Goal: Information Seeking & Learning: Learn about a topic

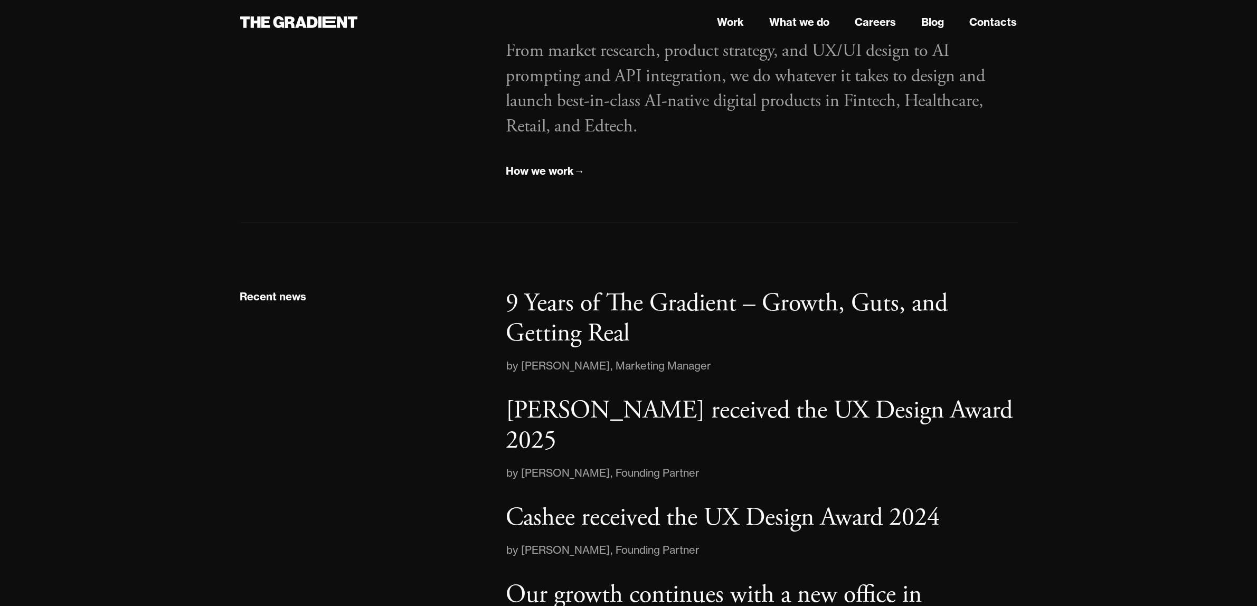
scroll to position [1616, 0]
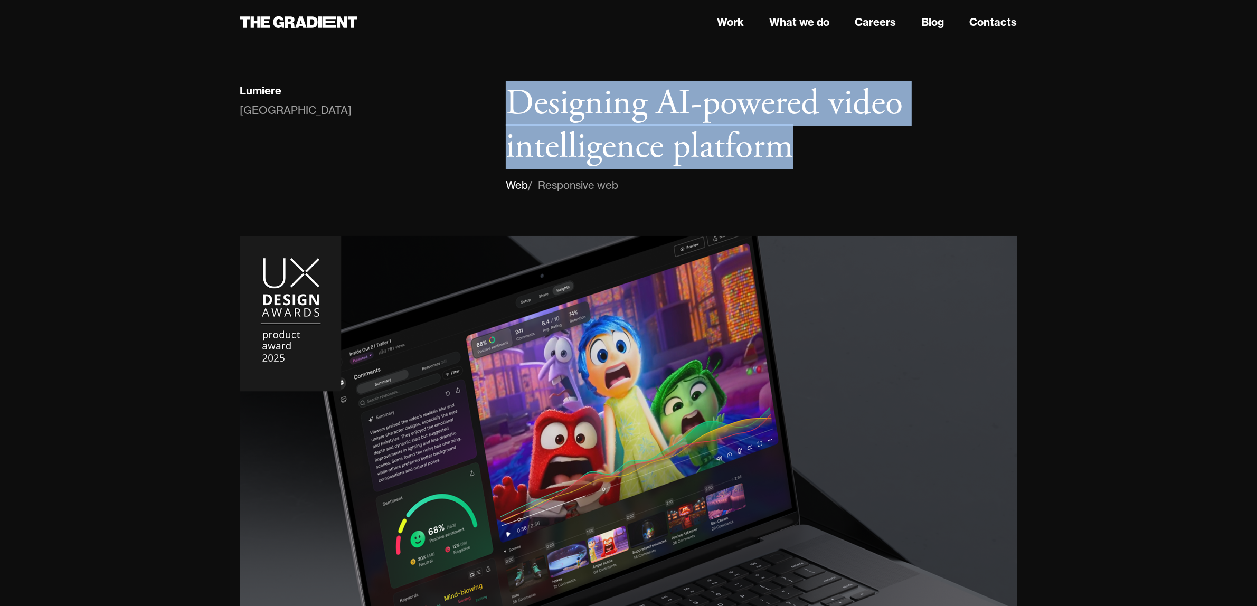
drag, startPoint x: 502, startPoint y: 97, endPoint x: 838, endPoint y: 160, distance: 341.7
click at [838, 160] on div "Designing AI-powered video intelligence platform Web / Responsive web" at bounding box center [761, 137] width 532 height 111
click at [728, 146] on h1 "Designing AI-powered video intelligence platform" at bounding box center [761, 125] width 511 height 86
drag, startPoint x: 816, startPoint y: 156, endPoint x: 502, endPoint y: 103, distance: 319.0
click at [502, 103] on div "Designing AI-powered video intelligence platform Web / Responsive web" at bounding box center [761, 137] width 532 height 111
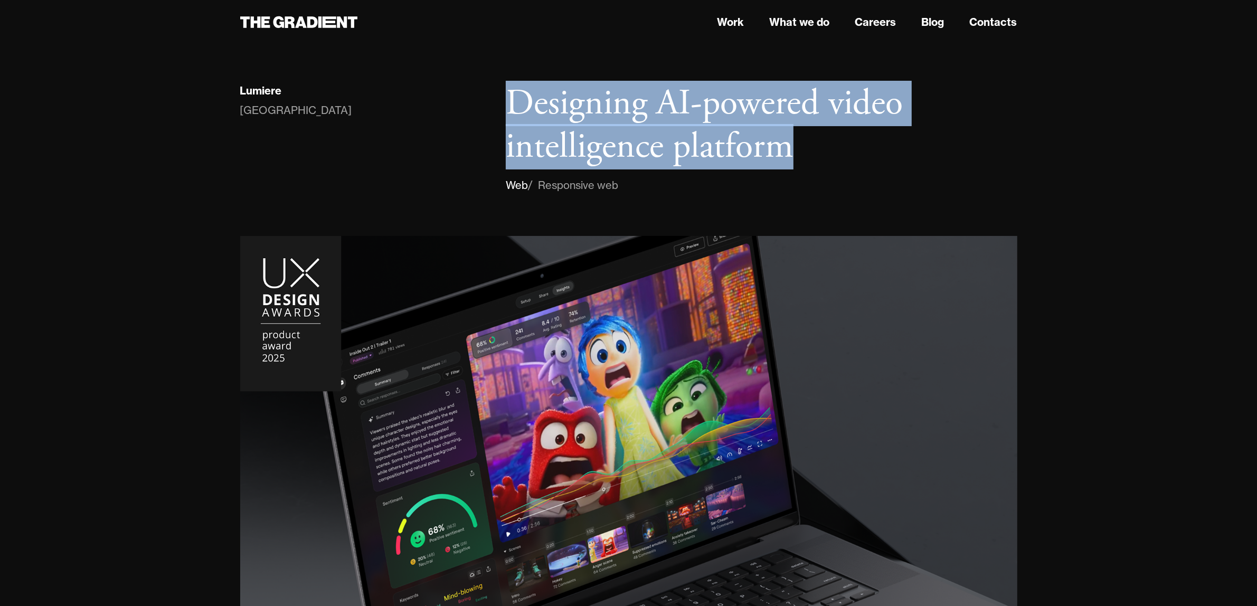
click at [659, 112] on h1 "Designing AI-powered video intelligence platform" at bounding box center [761, 125] width 511 height 86
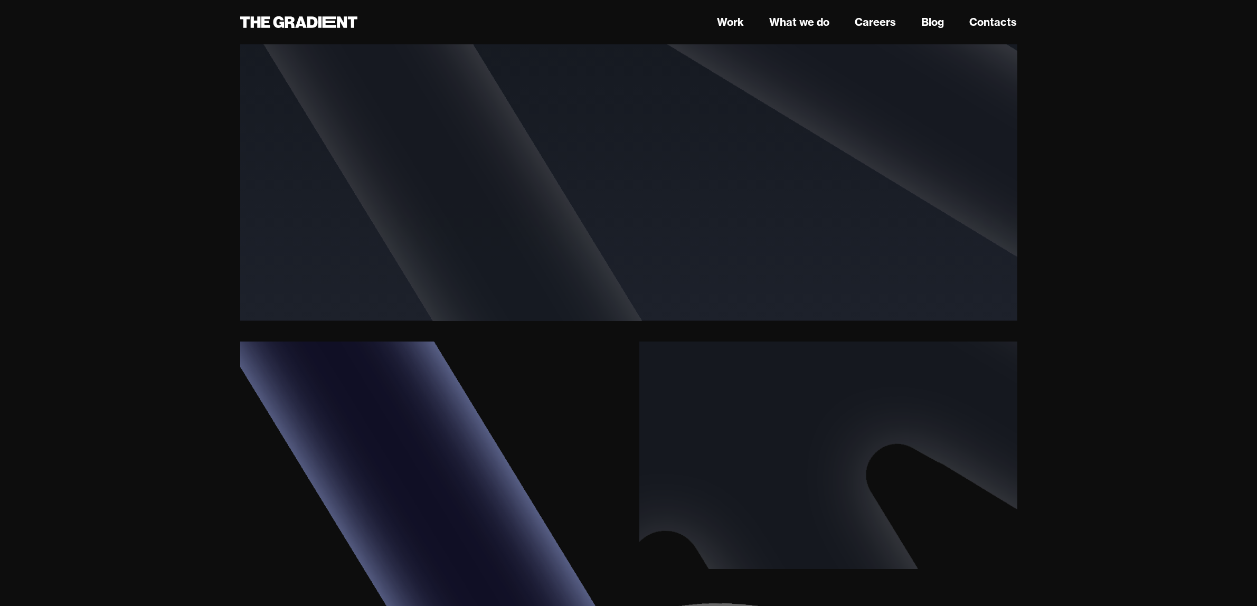
scroll to position [2310, 0]
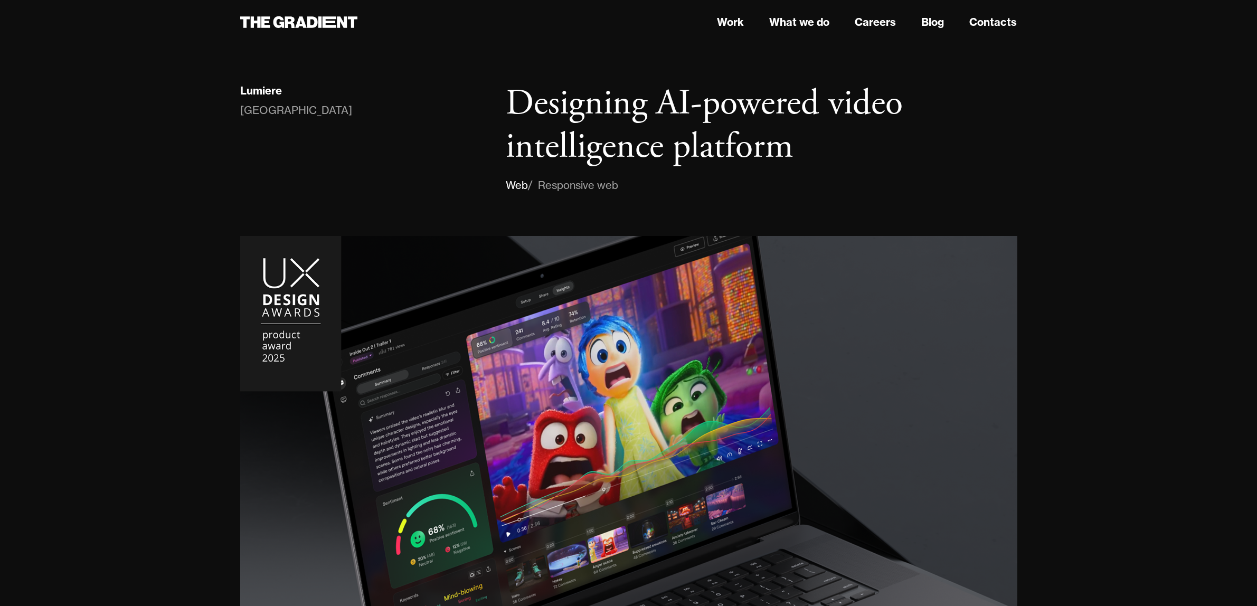
scroll to position [1698, 0]
